Goal: Transaction & Acquisition: Download file/media

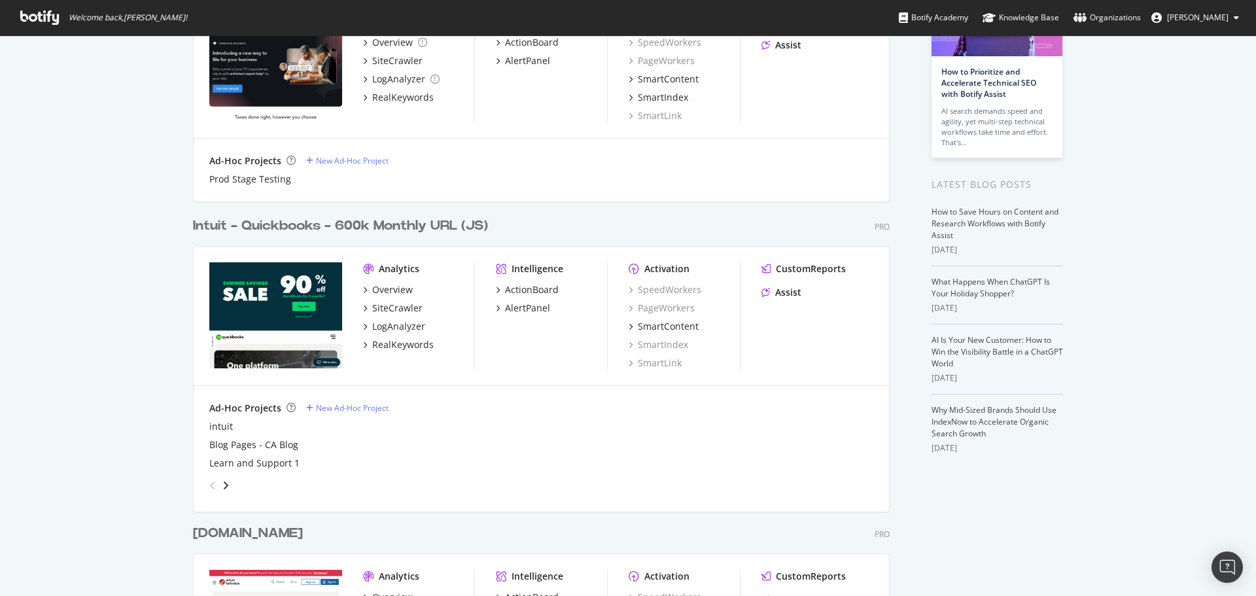
scroll to position [131, 0]
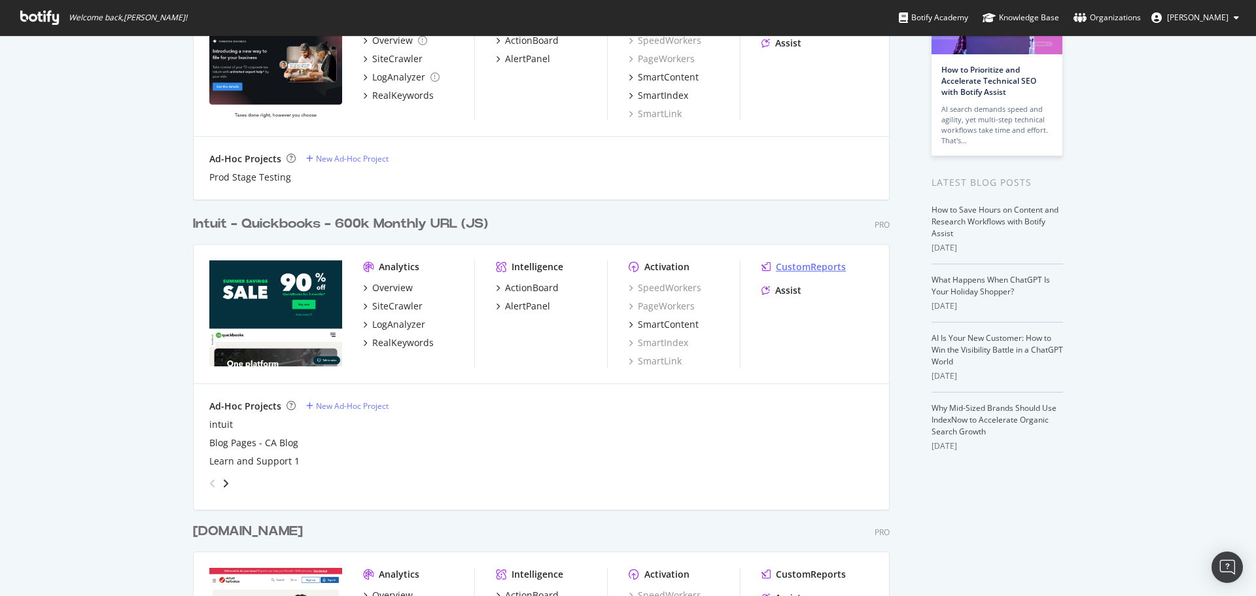
click at [792, 263] on div "CustomReports" at bounding box center [811, 266] width 70 height 13
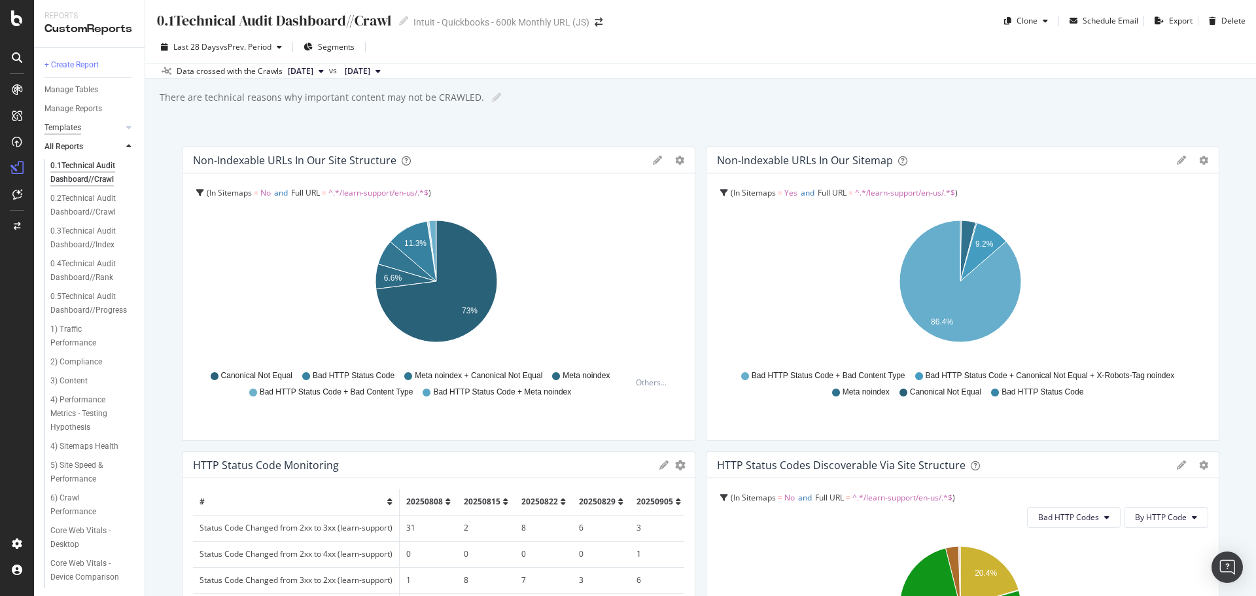
click at [72, 124] on div "Templates" at bounding box center [62, 128] width 37 height 14
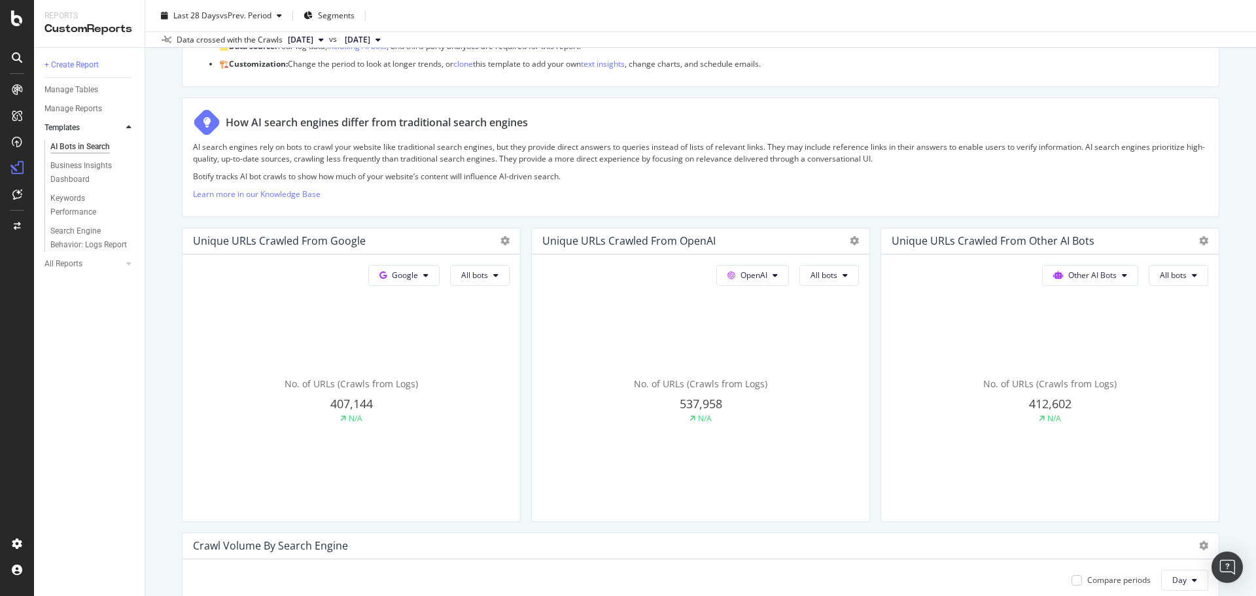
scroll to position [150, 0]
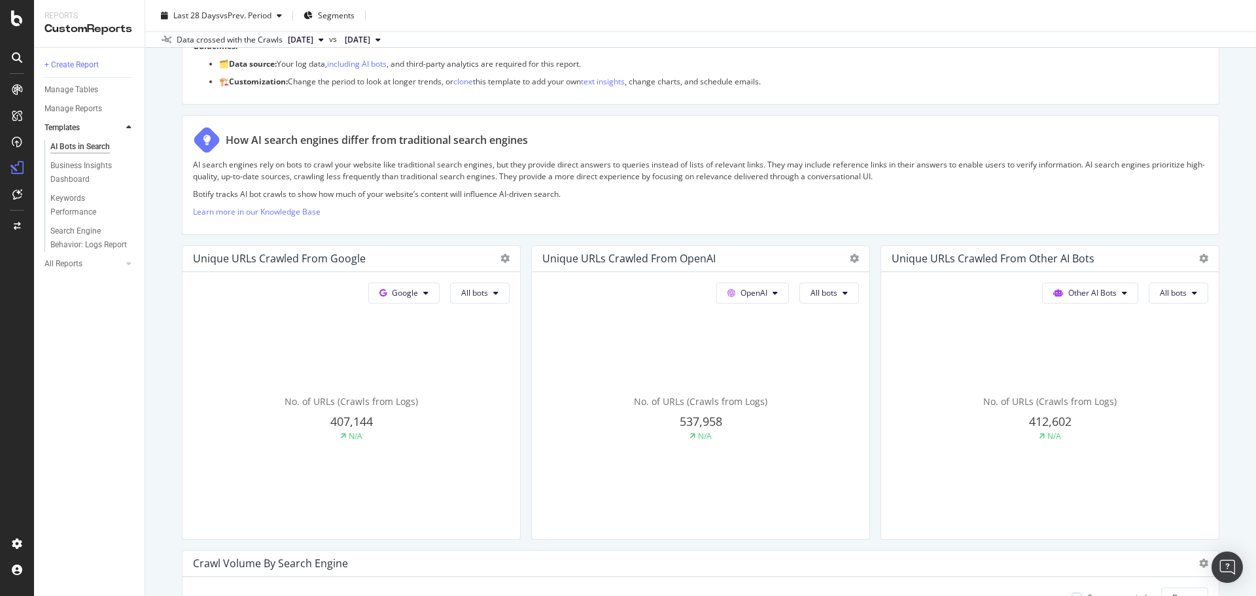
click at [697, 426] on span "537,958" at bounding box center [701, 422] width 43 height 16
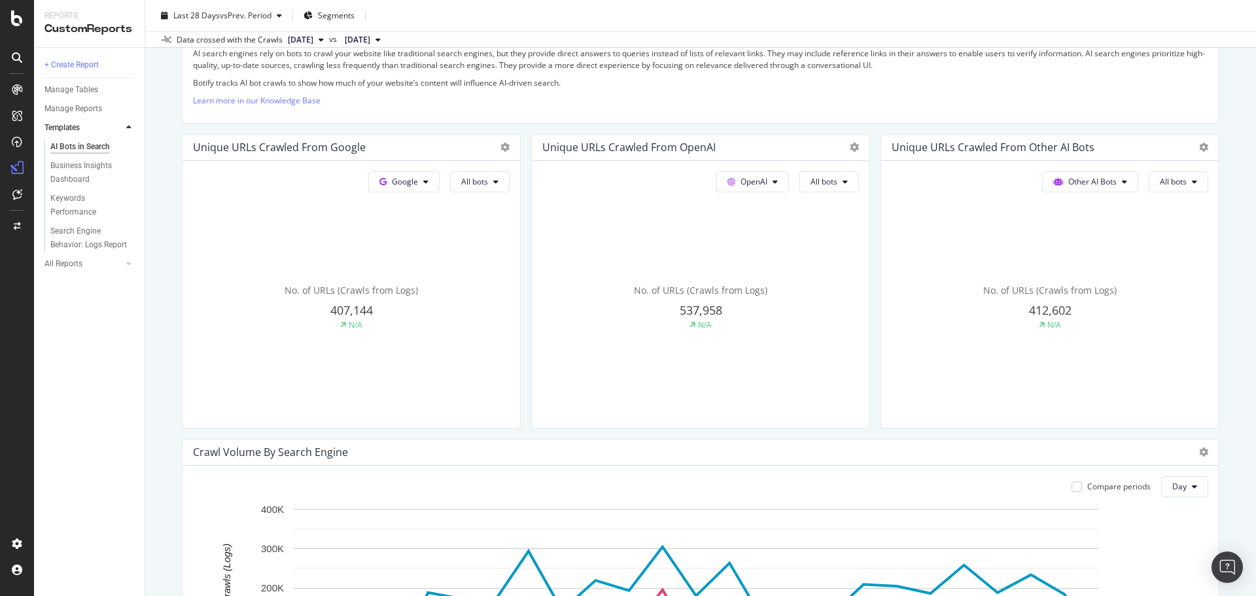
scroll to position [262, 0]
click at [65, 144] on div "SiteCrawler" at bounding box center [71, 147] width 46 height 13
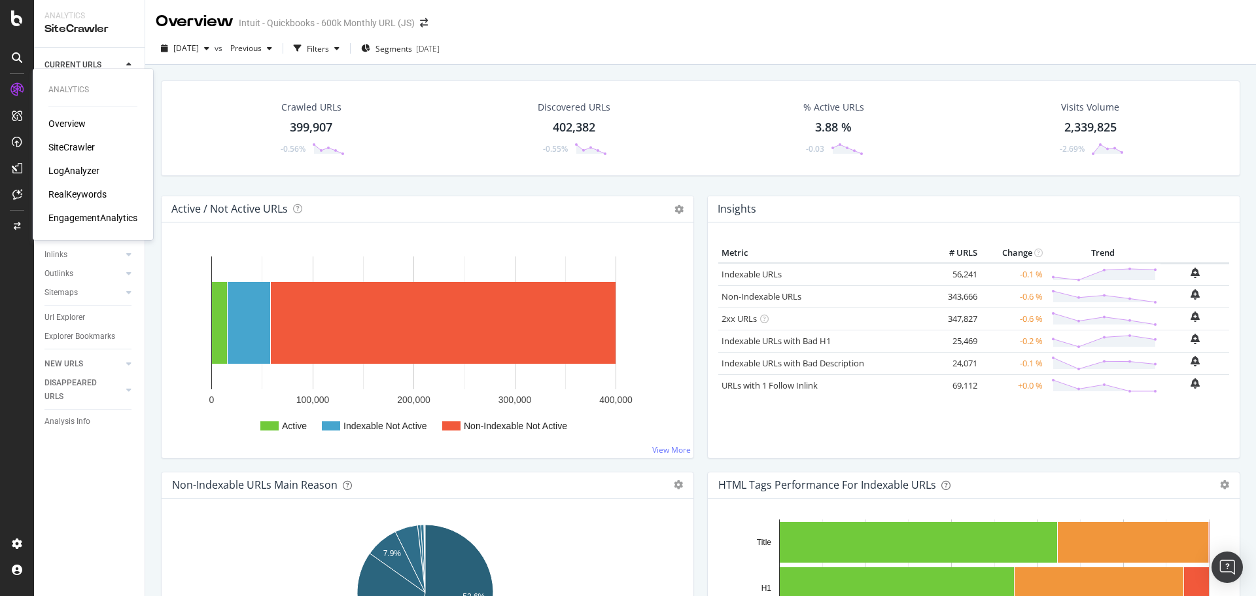
click at [77, 175] on div "LogAnalyzer" at bounding box center [73, 170] width 51 height 13
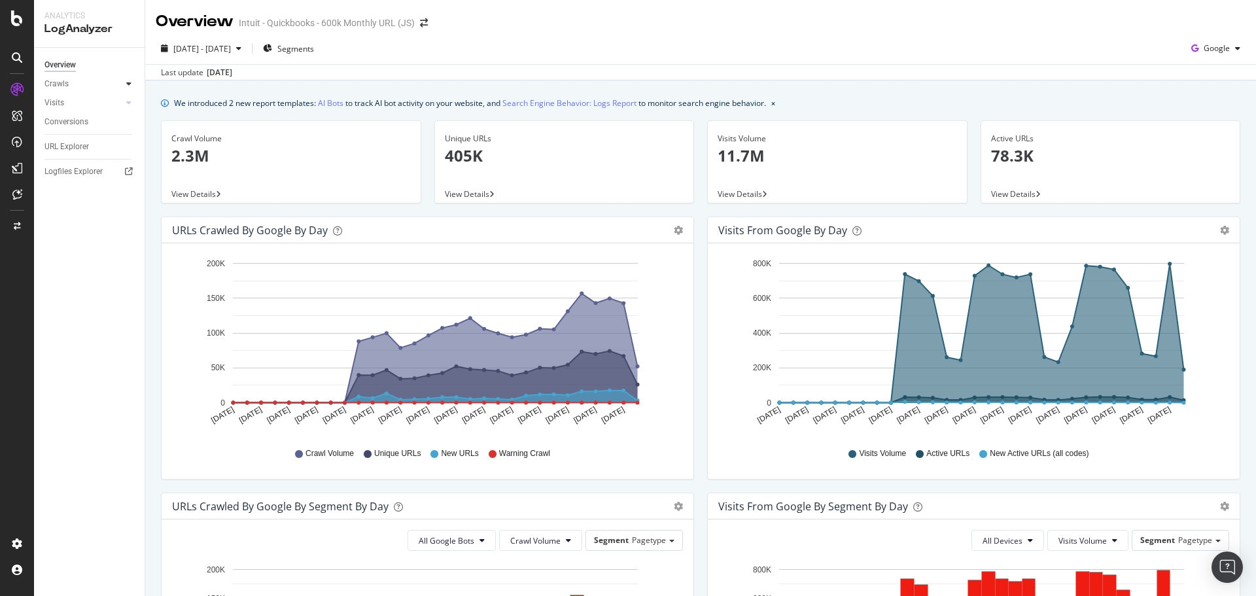
click at [124, 81] on div at bounding box center [128, 83] width 13 height 13
click at [128, 190] on icon at bounding box center [128, 192] width 5 height 8
click at [314, 46] on span "Segments" at bounding box center [295, 48] width 37 height 11
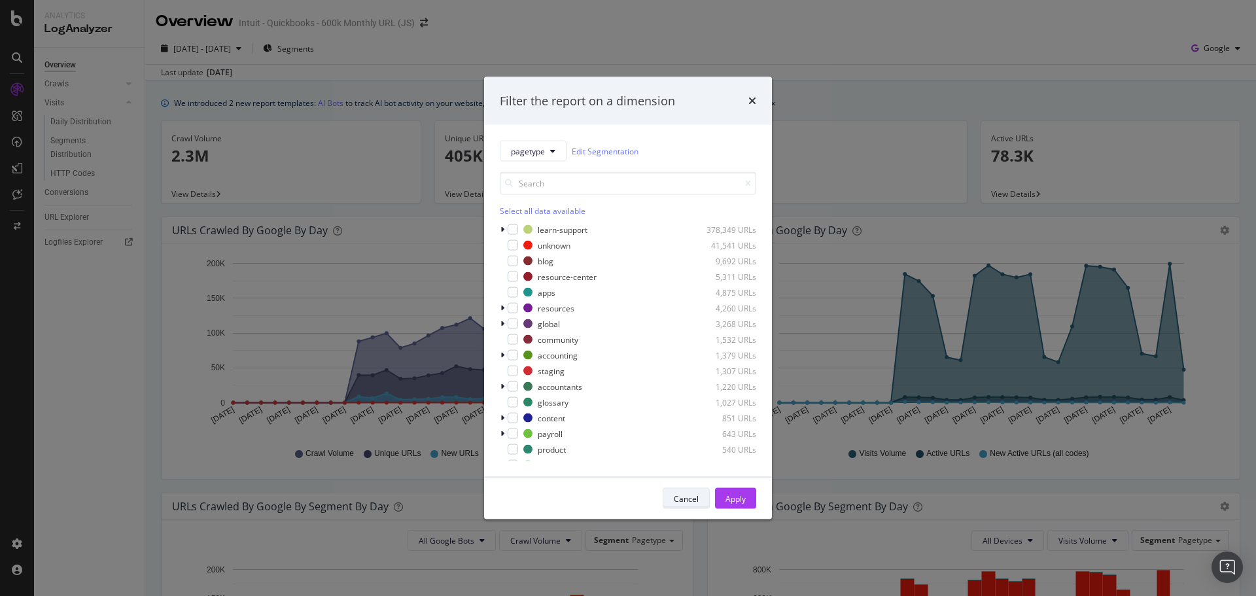
click at [688, 501] on div "Cancel" at bounding box center [686, 498] width 25 height 11
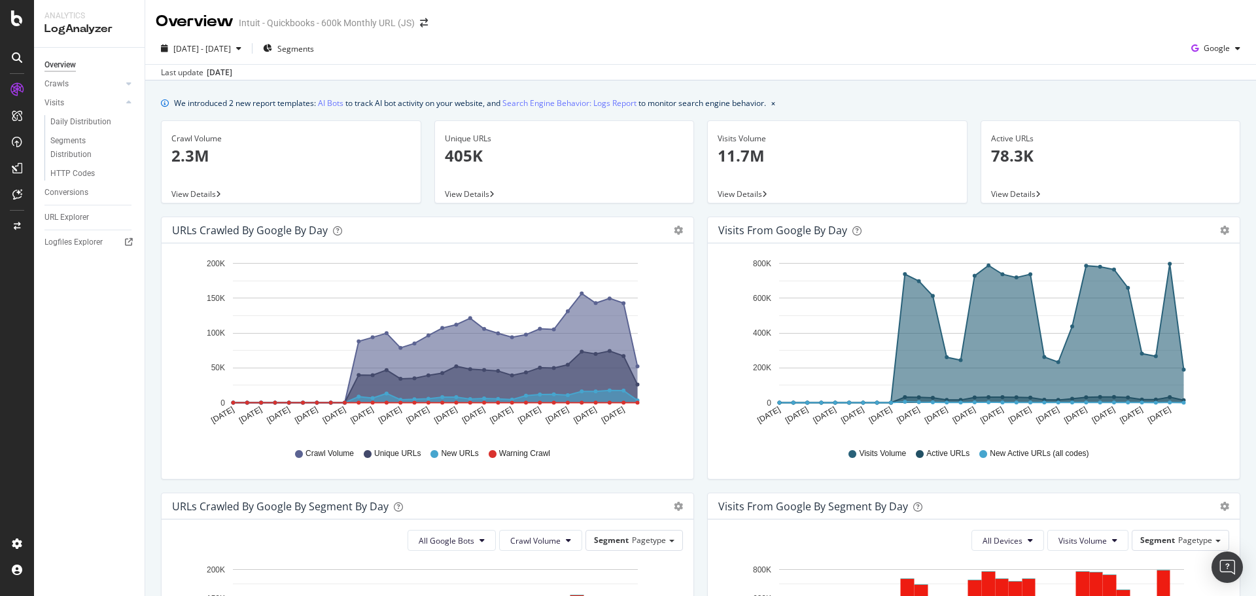
click at [485, 190] on span "View Details" at bounding box center [467, 193] width 44 height 11
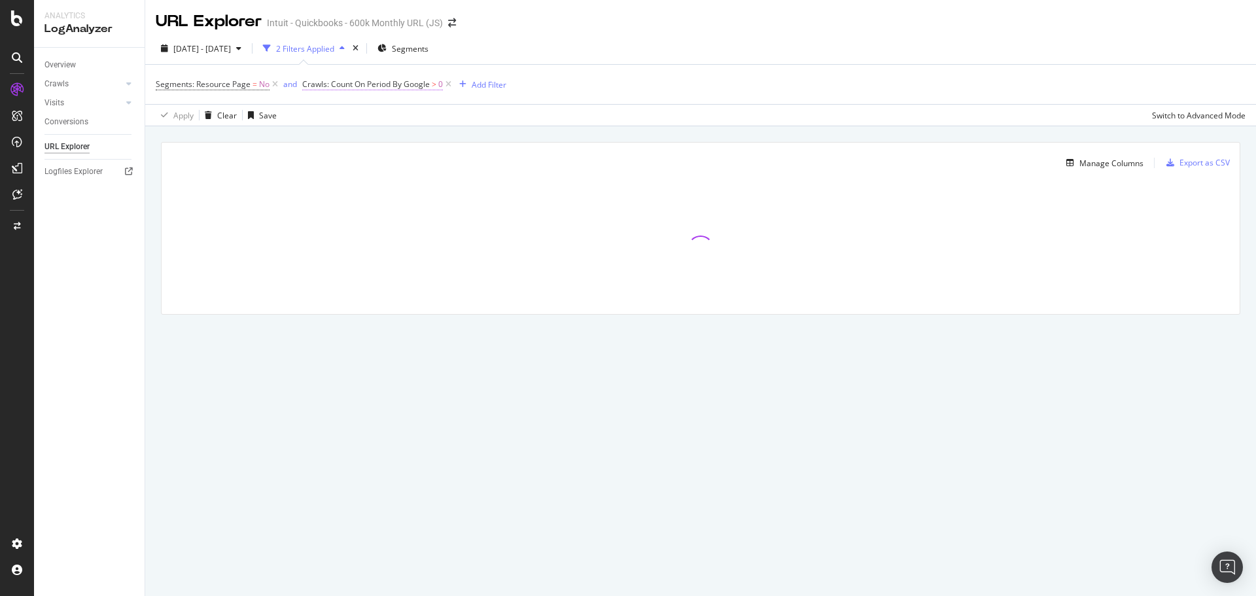
click at [398, 85] on span "Crawls: Count On Period By Google" at bounding box center [366, 84] width 128 height 11
click at [357, 111] on icon at bounding box center [355, 115] width 9 height 8
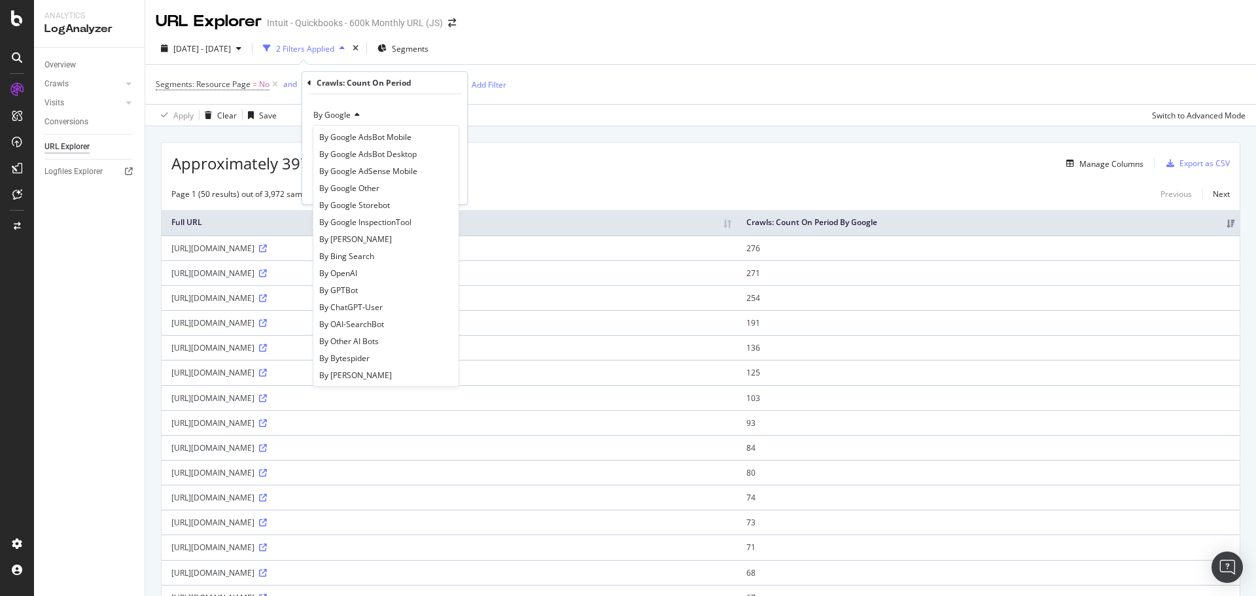
scroll to position [131, 0]
click at [364, 250] on div "By OpenAI" at bounding box center [386, 249] width 140 height 17
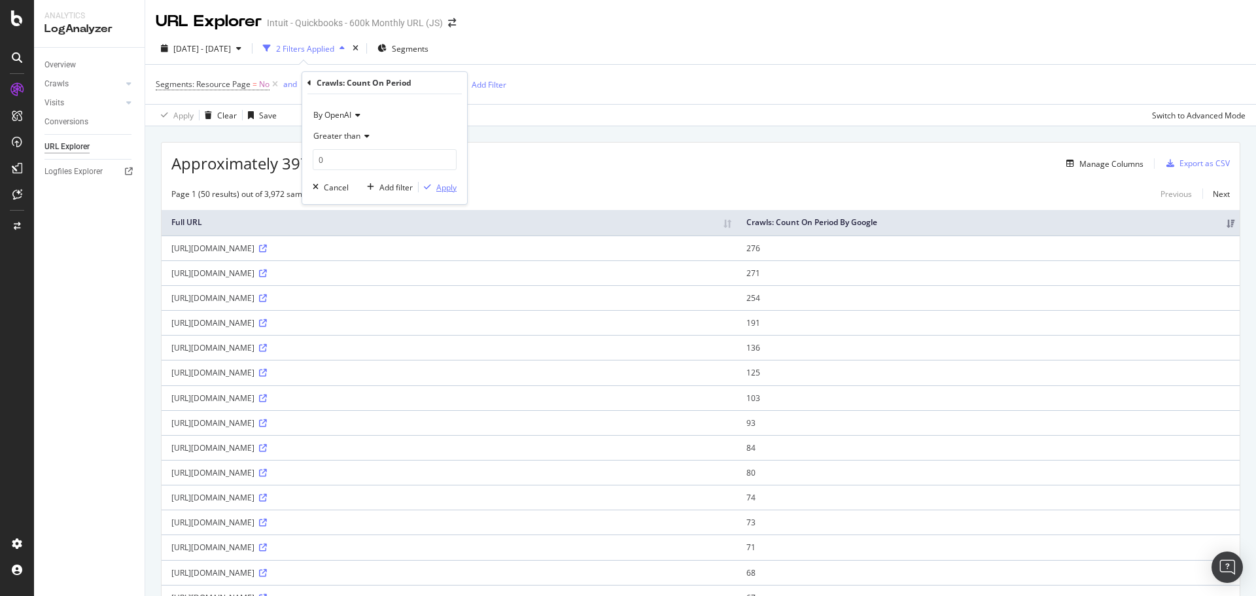
click at [442, 185] on div "Apply" at bounding box center [446, 187] width 20 height 11
click at [274, 85] on icon at bounding box center [275, 84] width 11 height 13
click at [1130, 224] on th "Crawls: Count On Period By Google" at bounding box center [988, 223] width 503 height 26
click at [1135, 222] on th "Crawls: Count On Period By Google" at bounding box center [988, 223] width 503 height 26
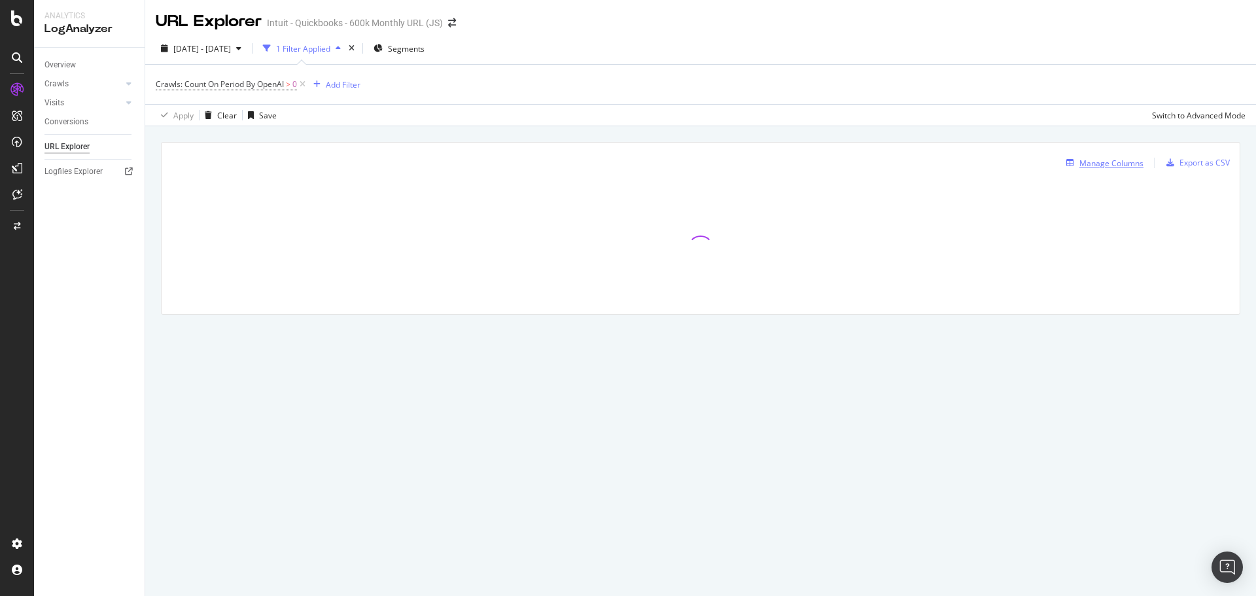
click at [1091, 162] on div "Manage Columns" at bounding box center [1112, 163] width 64 height 11
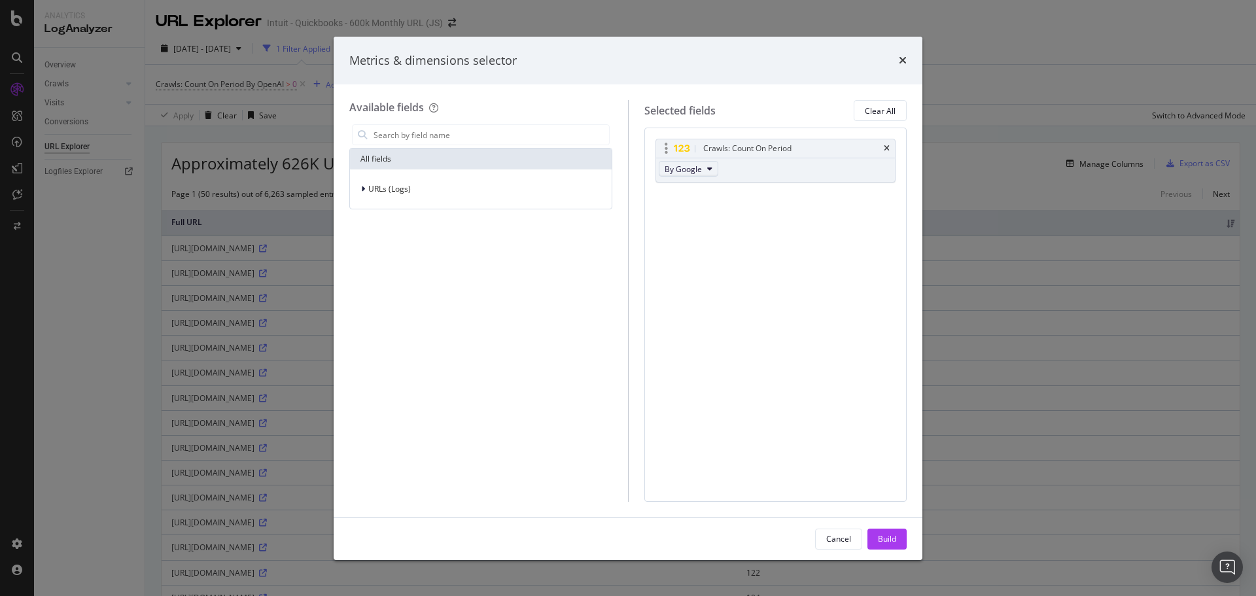
click at [707, 171] on icon "modal" at bounding box center [709, 169] width 5 height 8
click at [704, 206] on span "By OpenAI" at bounding box center [721, 204] width 103 height 12
click at [883, 537] on div "Build" at bounding box center [887, 538] width 18 height 11
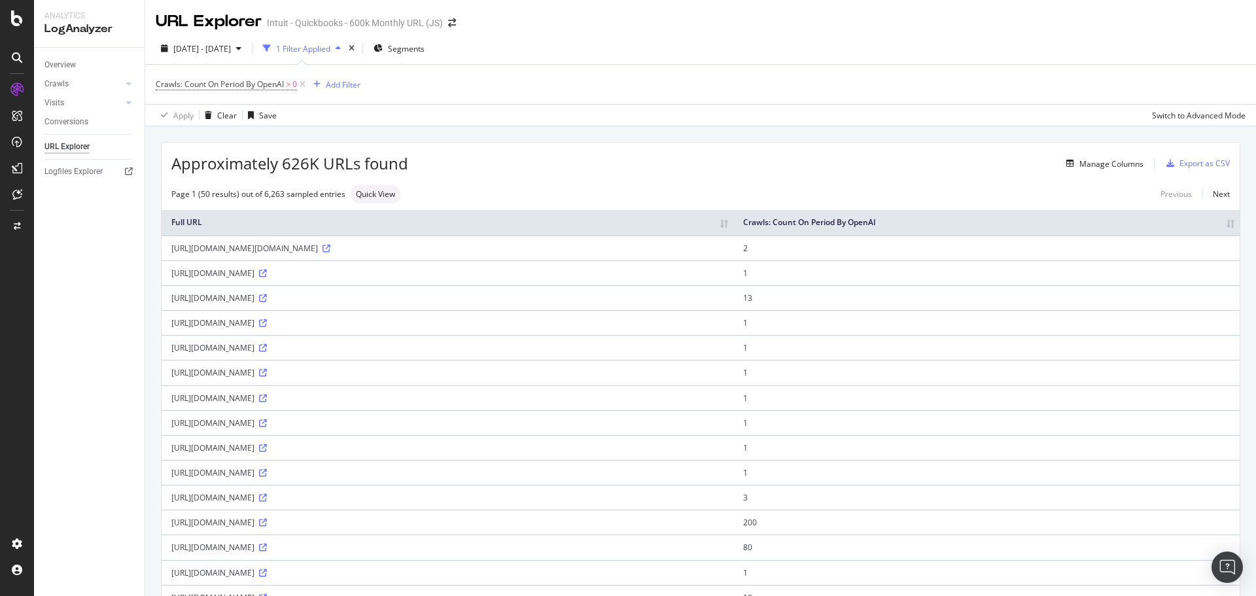
click at [1001, 225] on th "Crawls: Count On Period By OpenAI" at bounding box center [986, 223] width 506 height 26
click at [1068, 221] on th "Crawls: Count On Period By OpenAI" at bounding box center [1021, 223] width 437 height 26
click at [347, 80] on div "Add Filter" at bounding box center [343, 84] width 35 height 11
click at [340, 85] on div "Add Filter" at bounding box center [343, 84] width 35 height 11
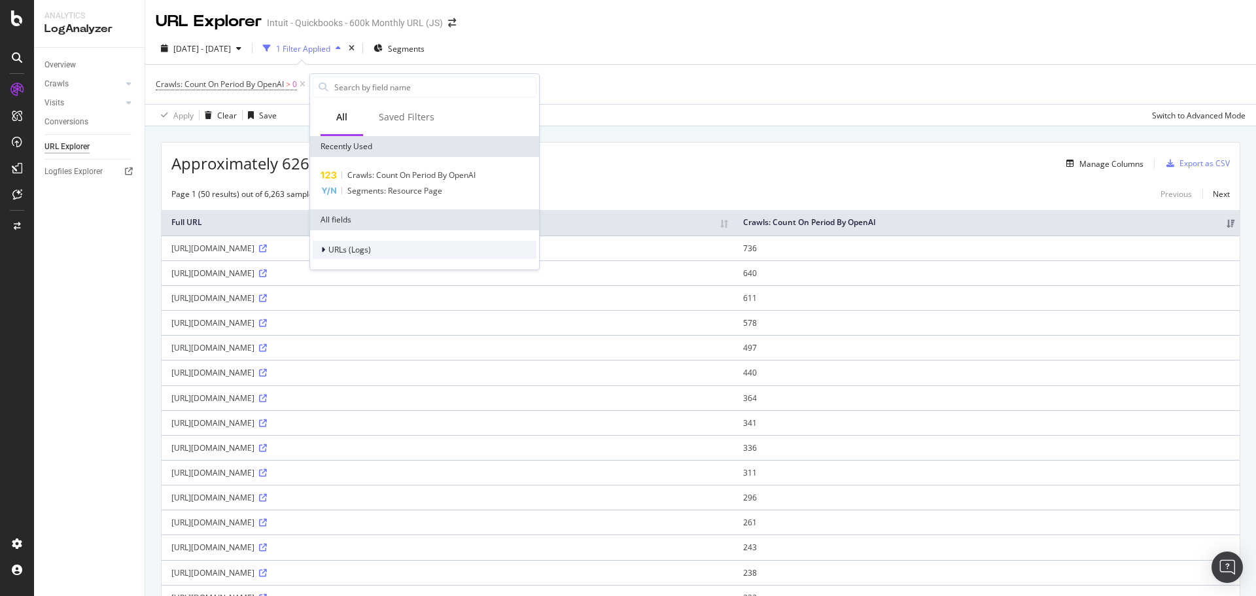
click at [347, 248] on span "URLs (Logs)" at bounding box center [349, 249] width 43 height 11
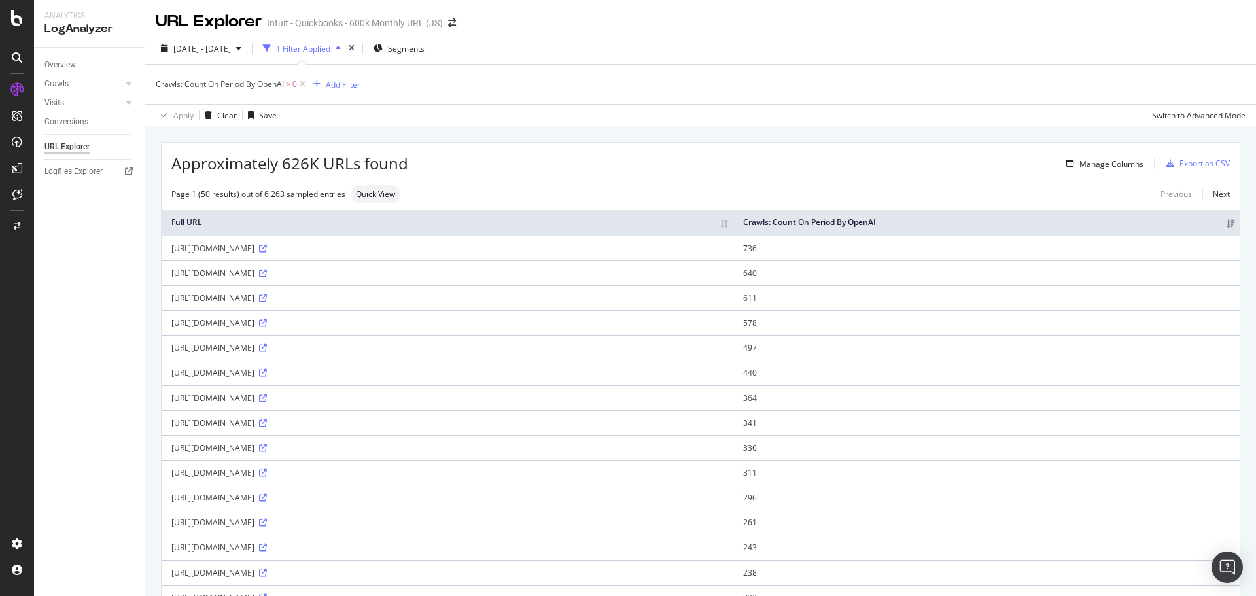
click at [346, 46] on div "button" at bounding box center [338, 48] width 16 height 8
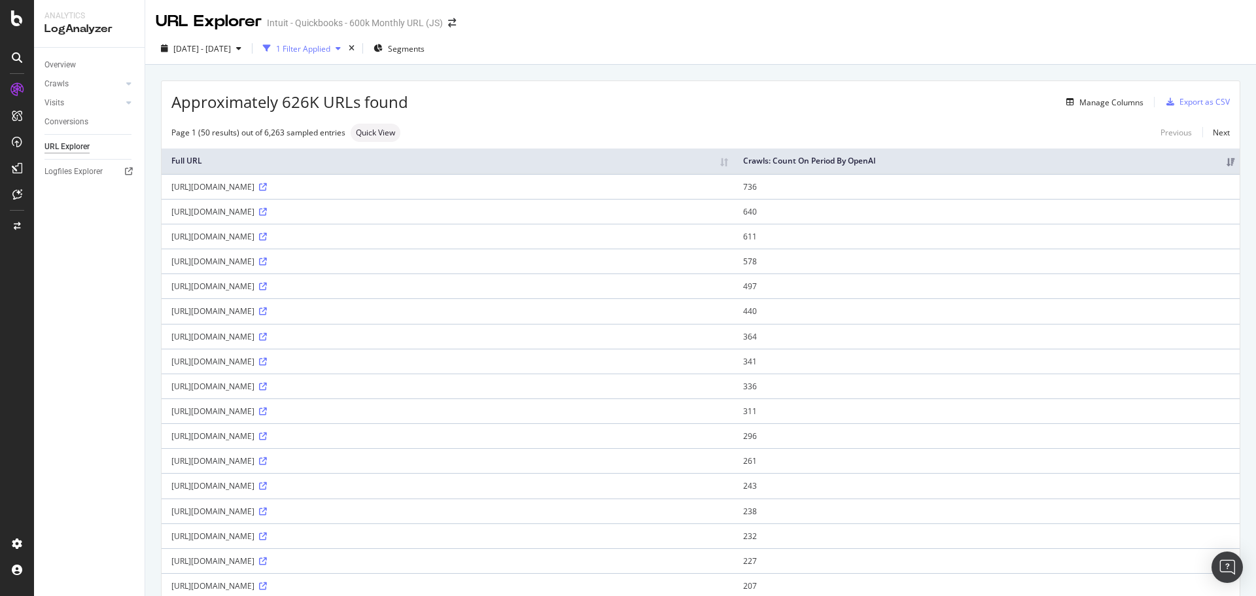
click at [341, 46] on icon "button" at bounding box center [338, 48] width 5 height 8
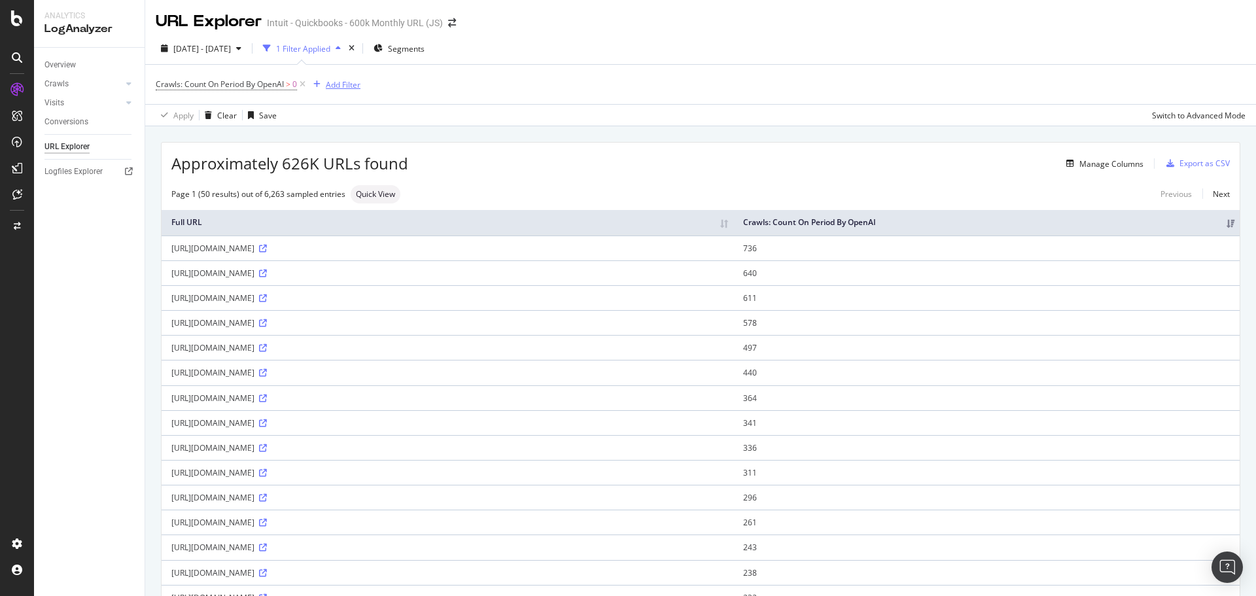
click at [342, 82] on div "Add Filter" at bounding box center [343, 84] width 35 height 11
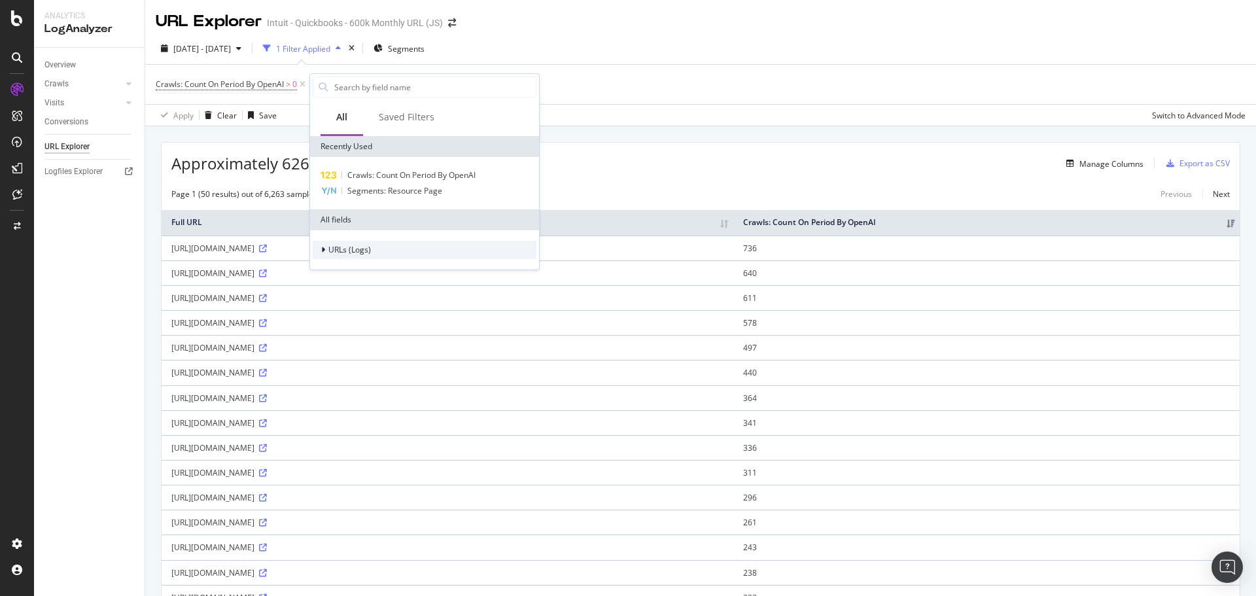
click at [346, 243] on div "URLs (Logs)" at bounding box center [342, 249] width 58 height 13
click at [345, 306] on span "Crawls" at bounding box center [348, 309] width 25 height 11
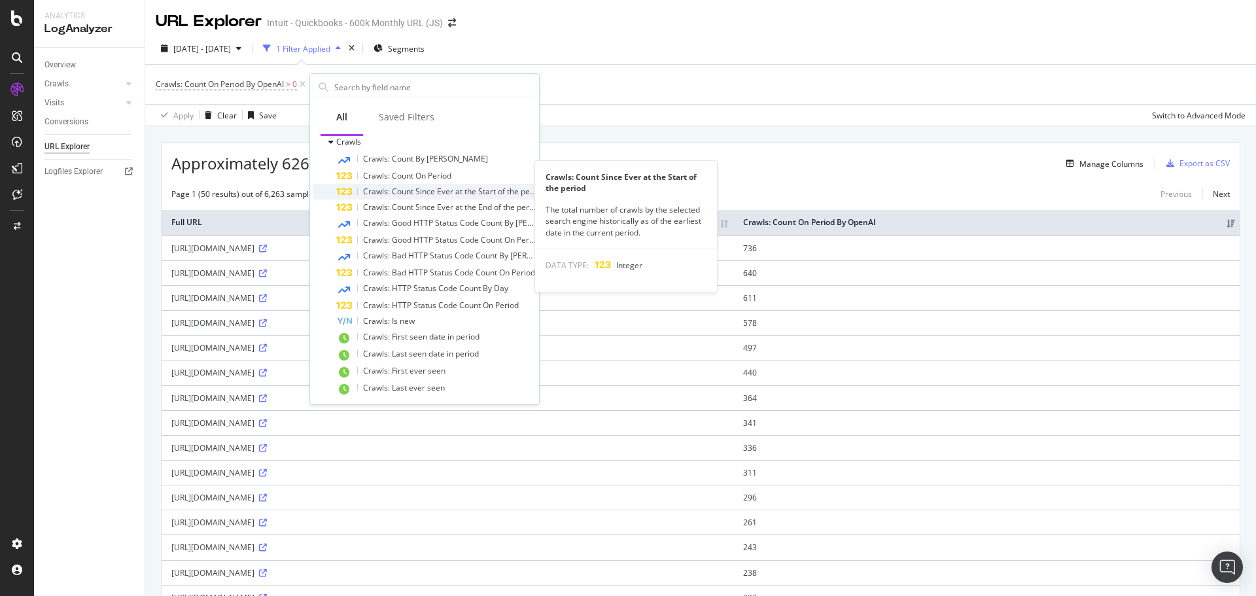
scroll to position [192, 0]
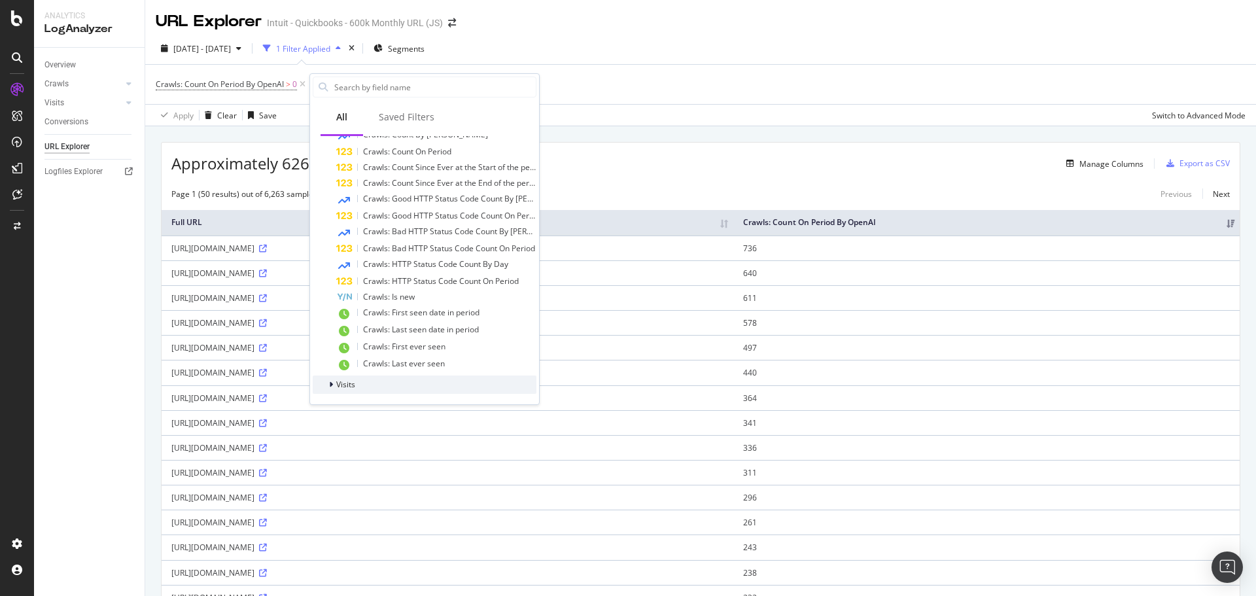
click at [335, 384] on div at bounding box center [332, 384] width 8 height 13
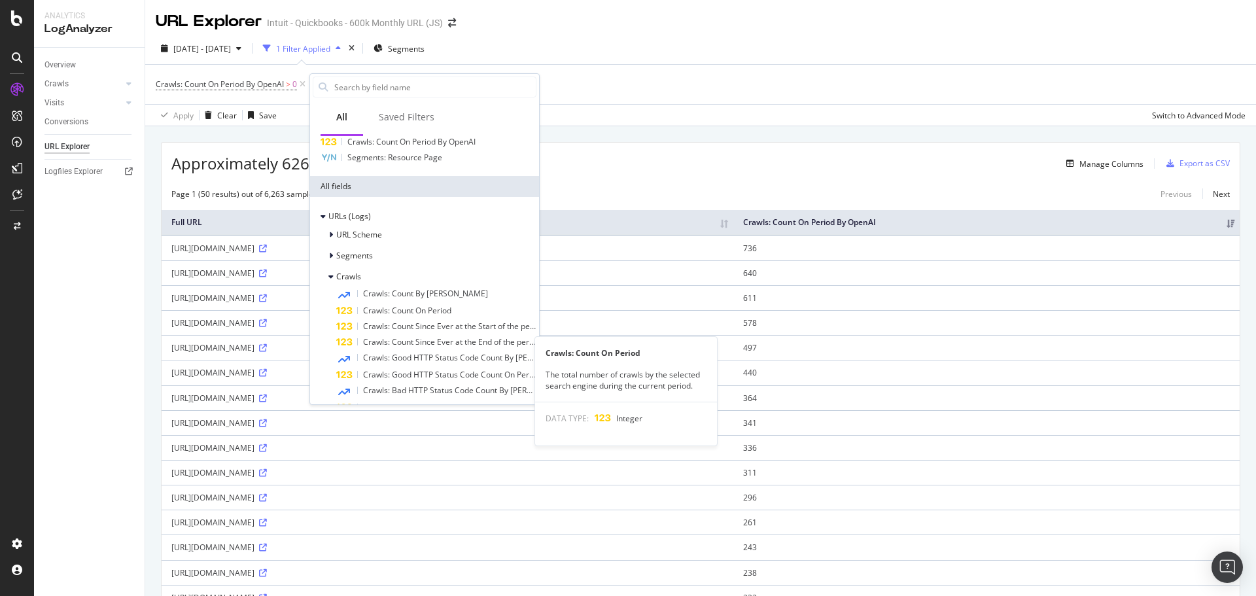
scroll to position [0, 0]
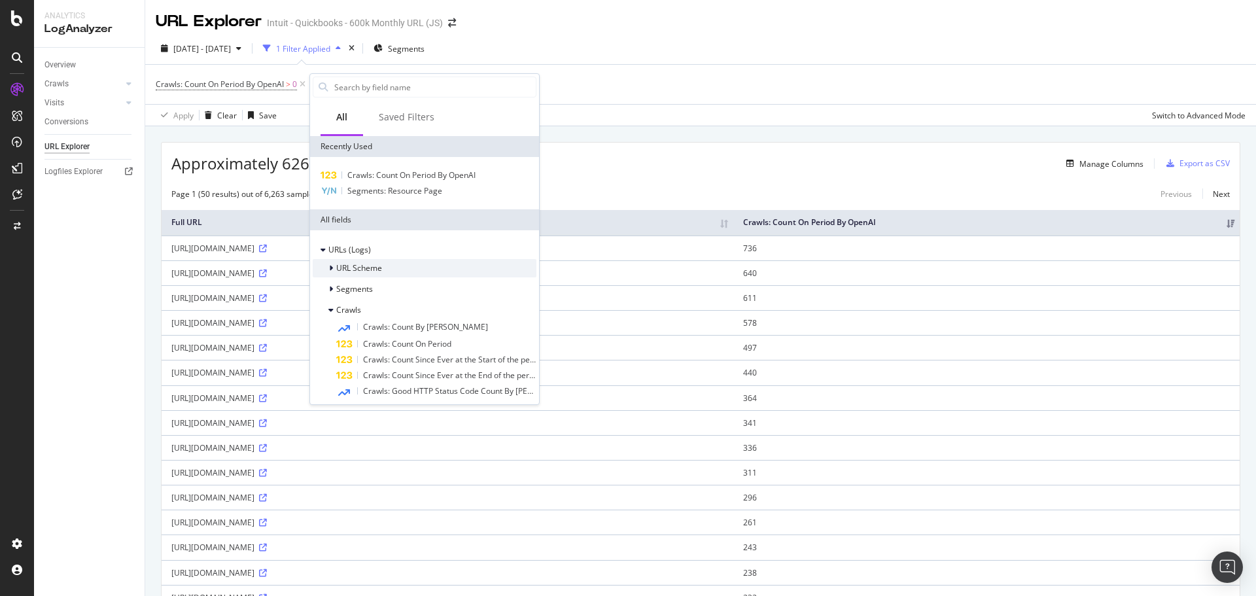
click at [357, 267] on span "URL Scheme" at bounding box center [359, 267] width 46 height 11
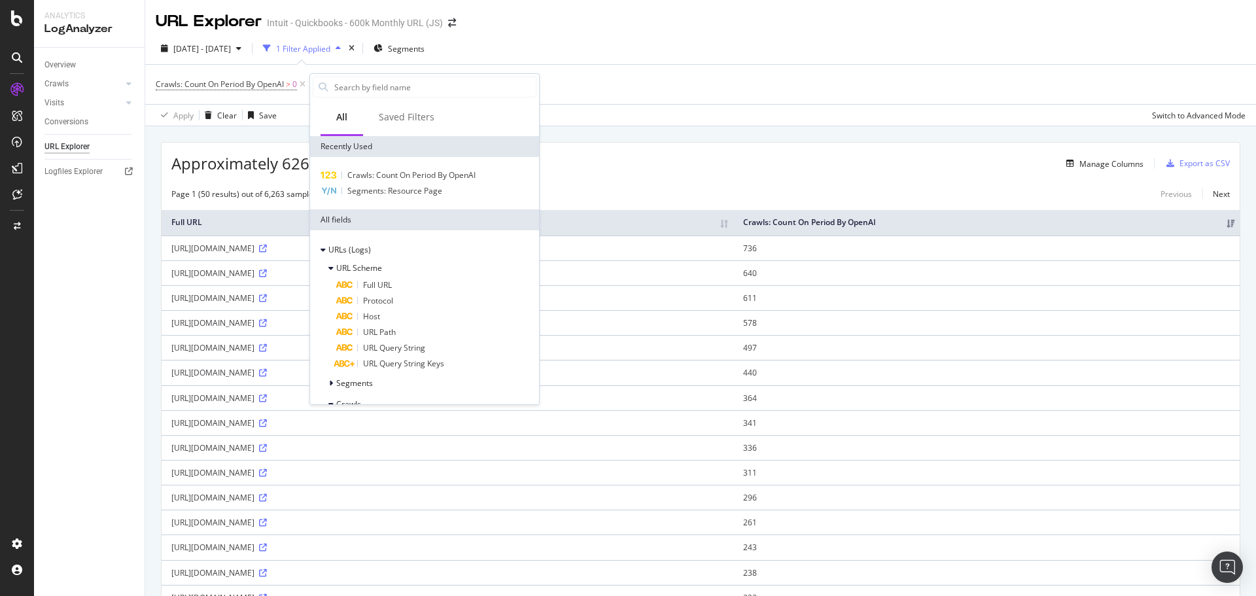
click at [660, 154] on div "Approximately 626K URLs found Manage Columns Export as CSV" at bounding box center [701, 159] width 1078 height 32
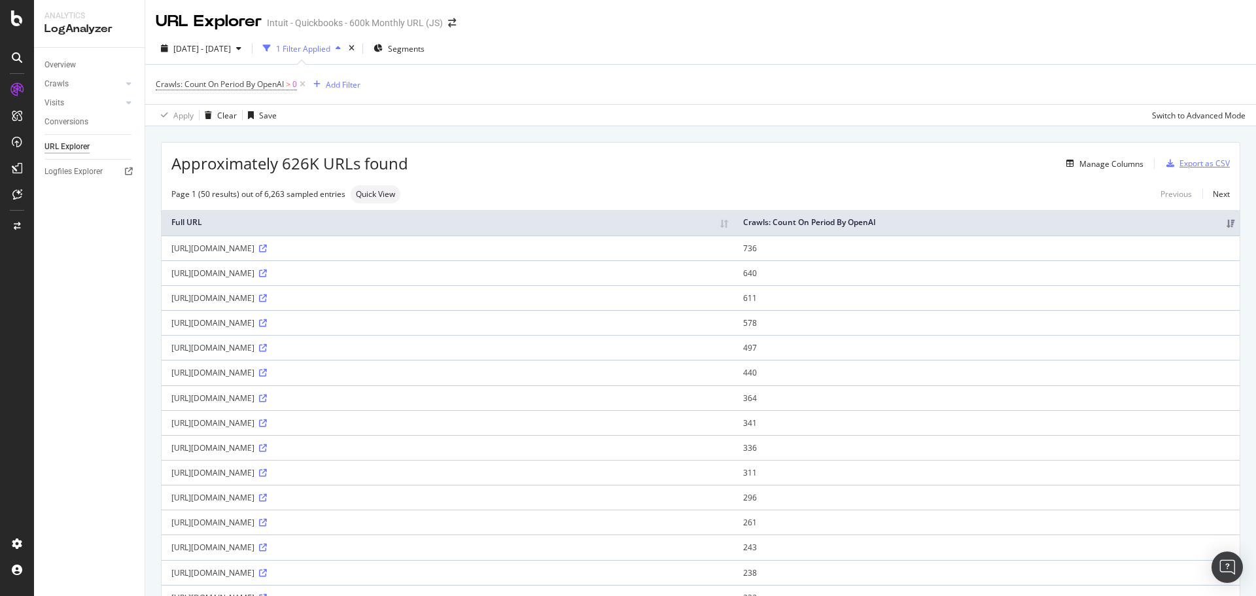
click at [1194, 163] on div "Export as CSV" at bounding box center [1205, 163] width 50 height 11
click at [796, 71] on div "Crawls: Count On Period By OpenAI > 0 Add Filter" at bounding box center [701, 84] width 1090 height 39
click at [1184, 158] on div "Export as CSV" at bounding box center [1205, 163] width 50 height 11
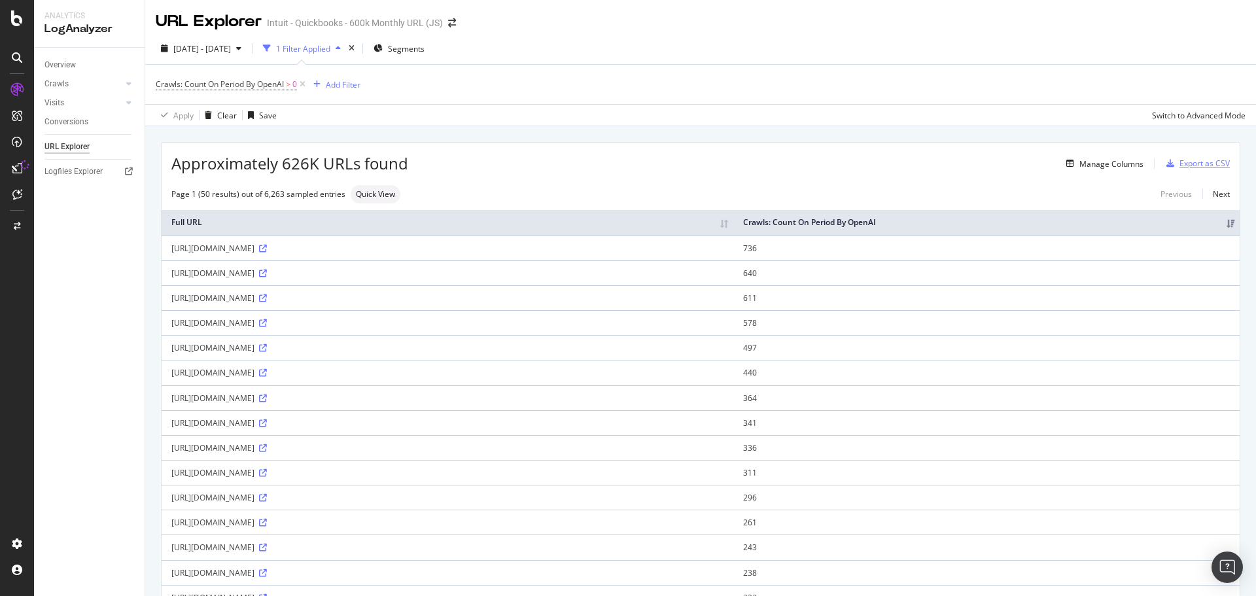
click at [1184, 163] on div "Export as CSV" at bounding box center [1205, 163] width 50 height 11
click at [389, 194] on span "Quick View" at bounding box center [375, 194] width 39 height 8
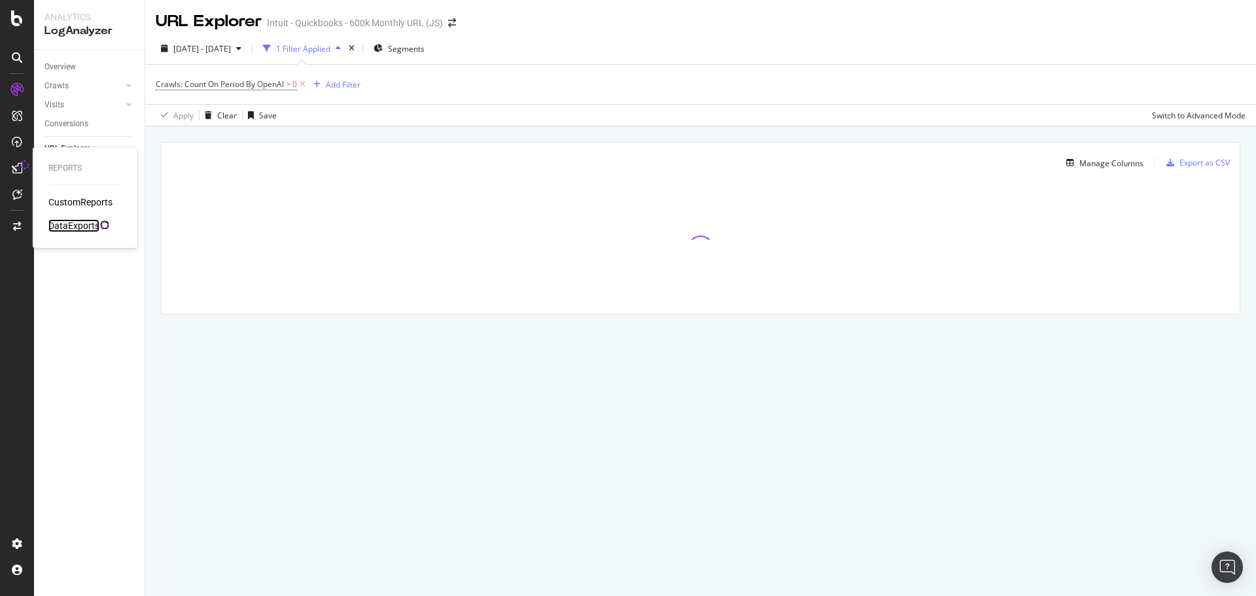
click at [76, 226] on div "DataExports" at bounding box center [73, 225] width 51 height 13
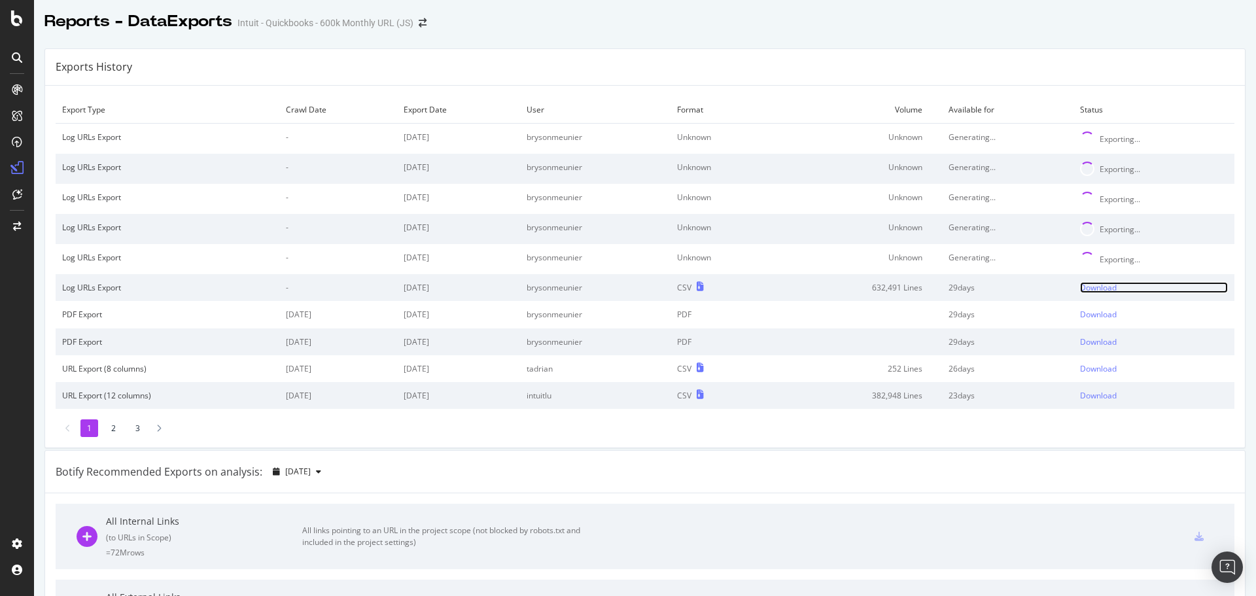
click at [1082, 288] on div "Download" at bounding box center [1098, 287] width 37 height 11
